Goal: Transaction & Acquisition: Purchase product/service

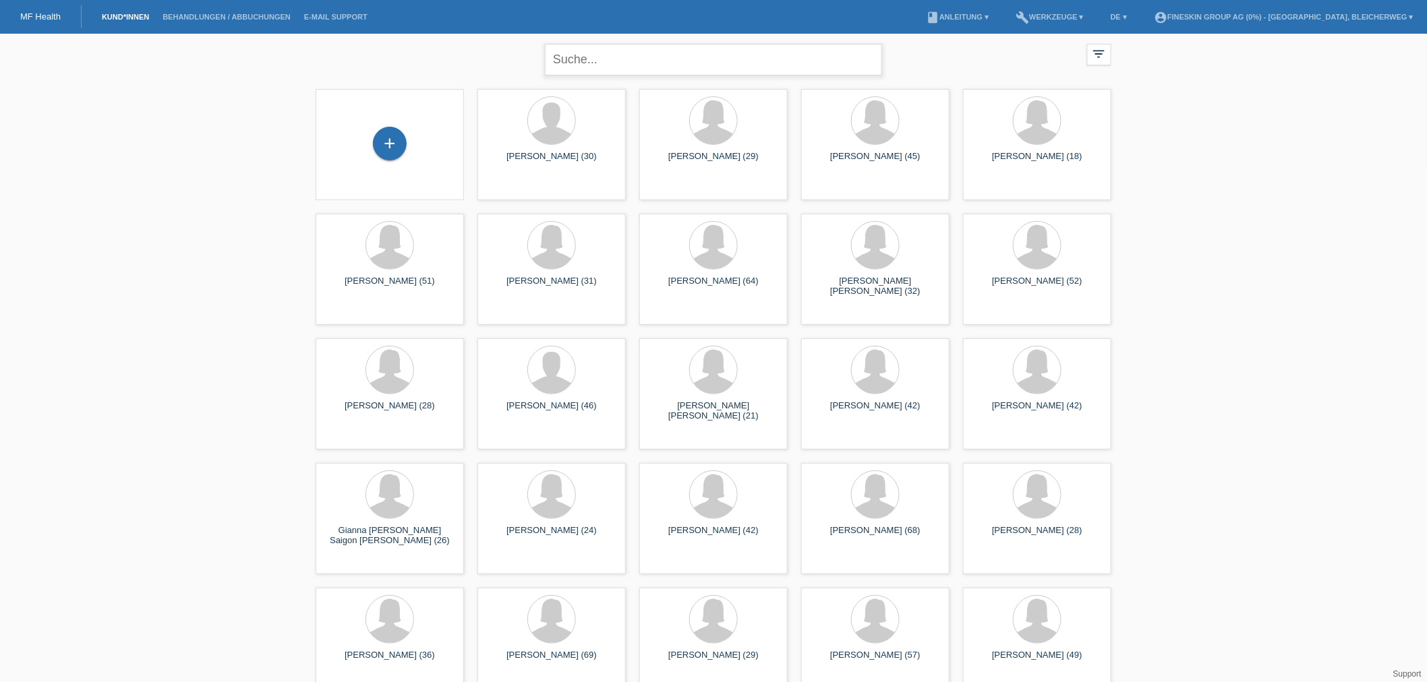
click at [688, 61] on input "text" at bounding box center [713, 60] width 337 height 32
type input "radmila marti"
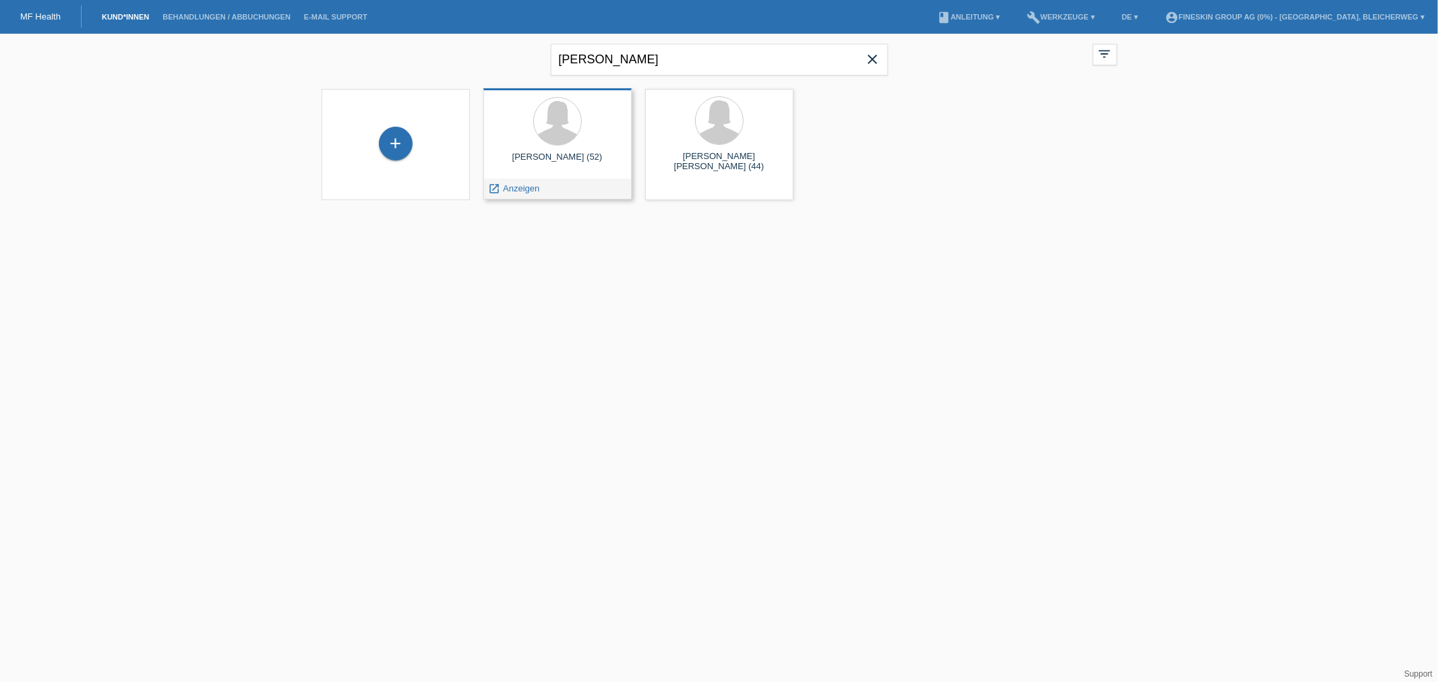
click at [510, 189] on span "Anzeigen" at bounding box center [521, 188] width 36 height 10
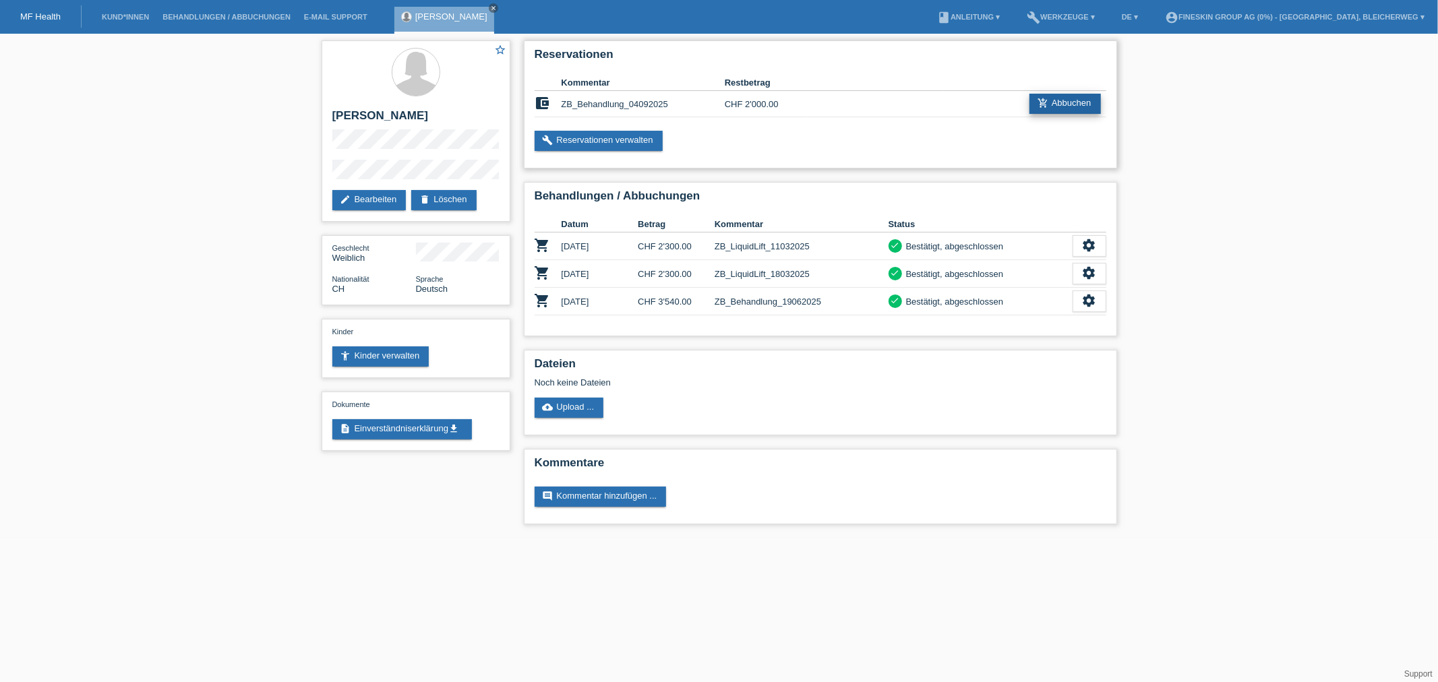
click at [1053, 109] on link "add_shopping_cart Abbuchen" at bounding box center [1065, 104] width 71 height 20
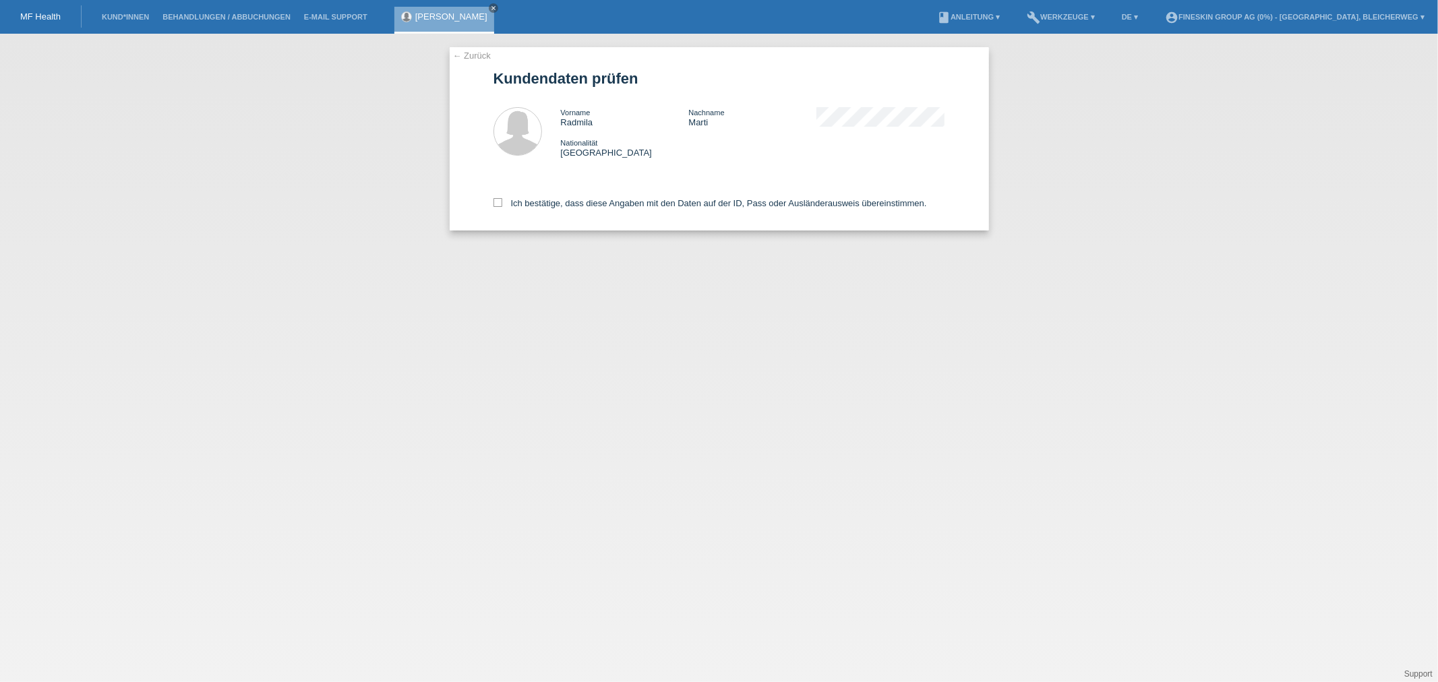
click at [491, 203] on div "← Zurück Kundendaten prüfen Vorname Radmila Nachname Marti Nationalität Schweiz" at bounding box center [719, 138] width 539 height 183
click at [497, 203] on icon at bounding box center [498, 202] width 9 height 9
click at [497, 203] on input "Ich bestätige, dass diese Angaben mit den Daten auf der ID, Pass oder Ausländer…" at bounding box center [498, 202] width 9 height 9
checkbox input "true"
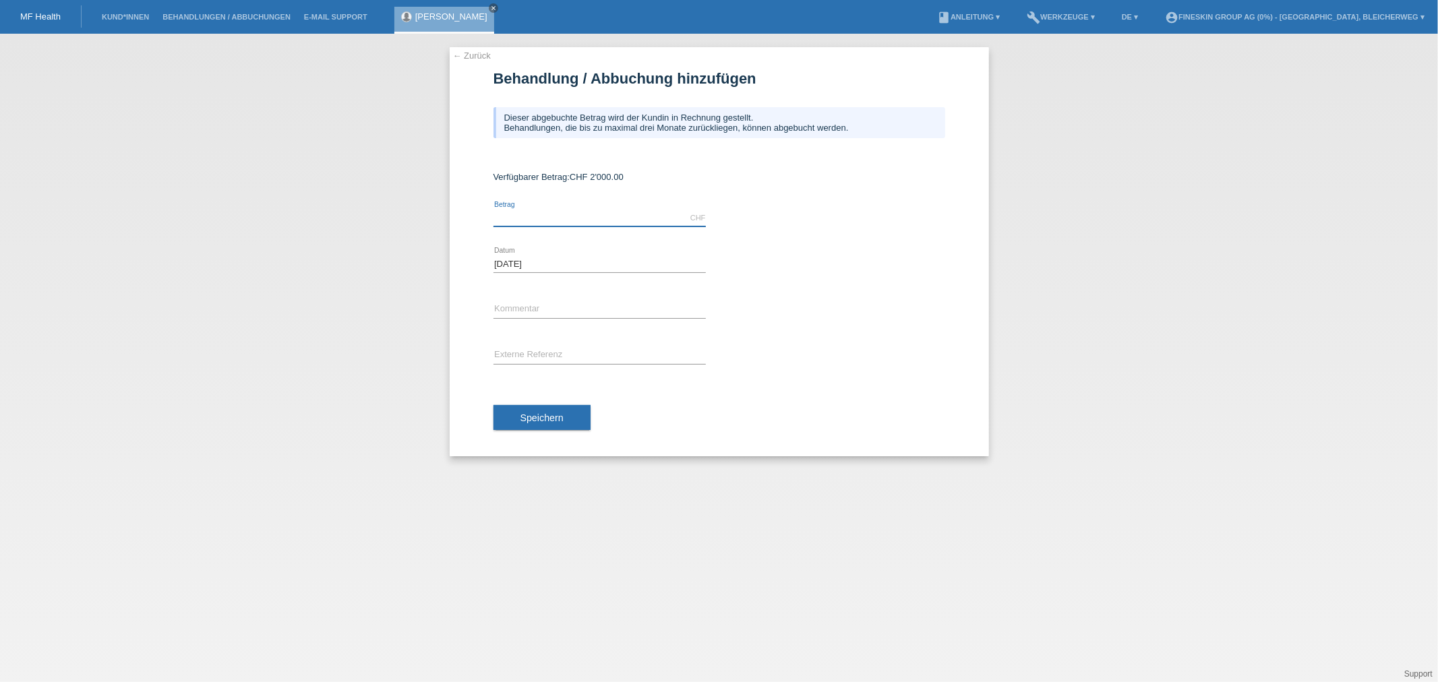
click at [529, 217] on input "text" at bounding box center [600, 218] width 212 height 17
type input "1450.00"
click at [533, 303] on input "text" at bounding box center [600, 309] width 212 height 17
type input "ZB_Sculptra_"
